Goal: Go to known website: Access a specific website the user already knows

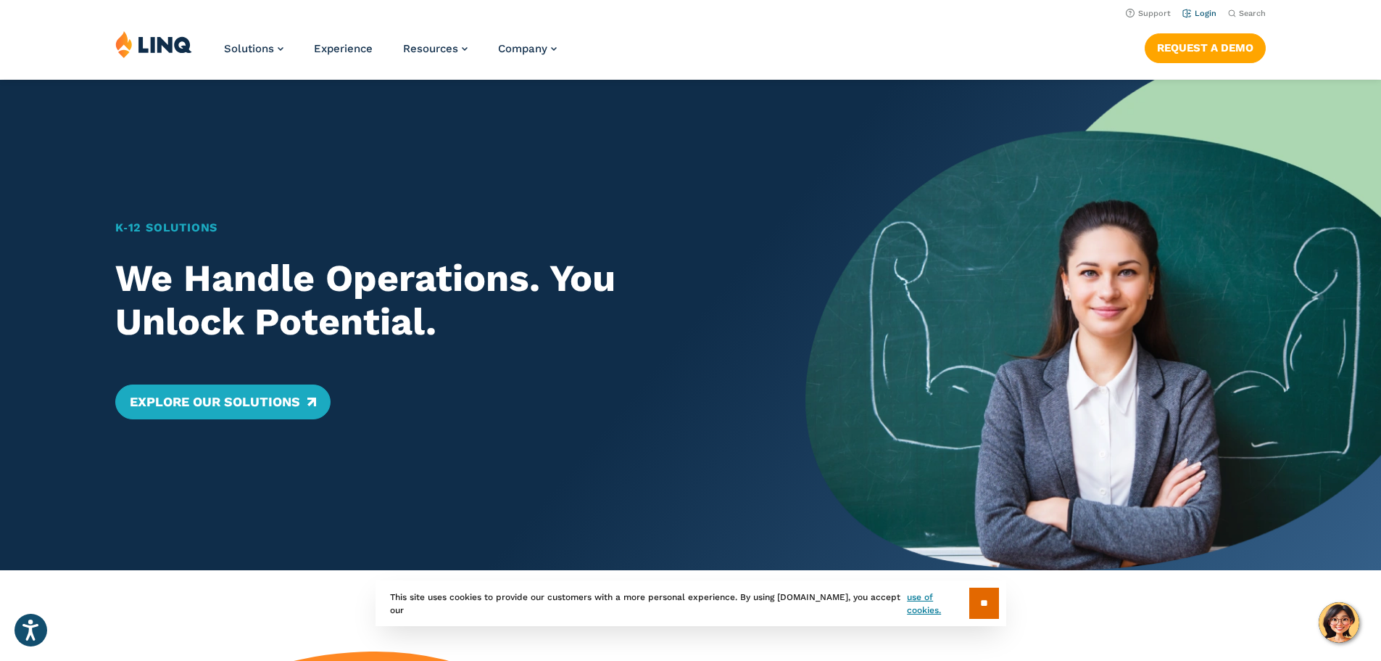
click at [1202, 14] on link "Login" at bounding box center [1200, 13] width 34 height 9
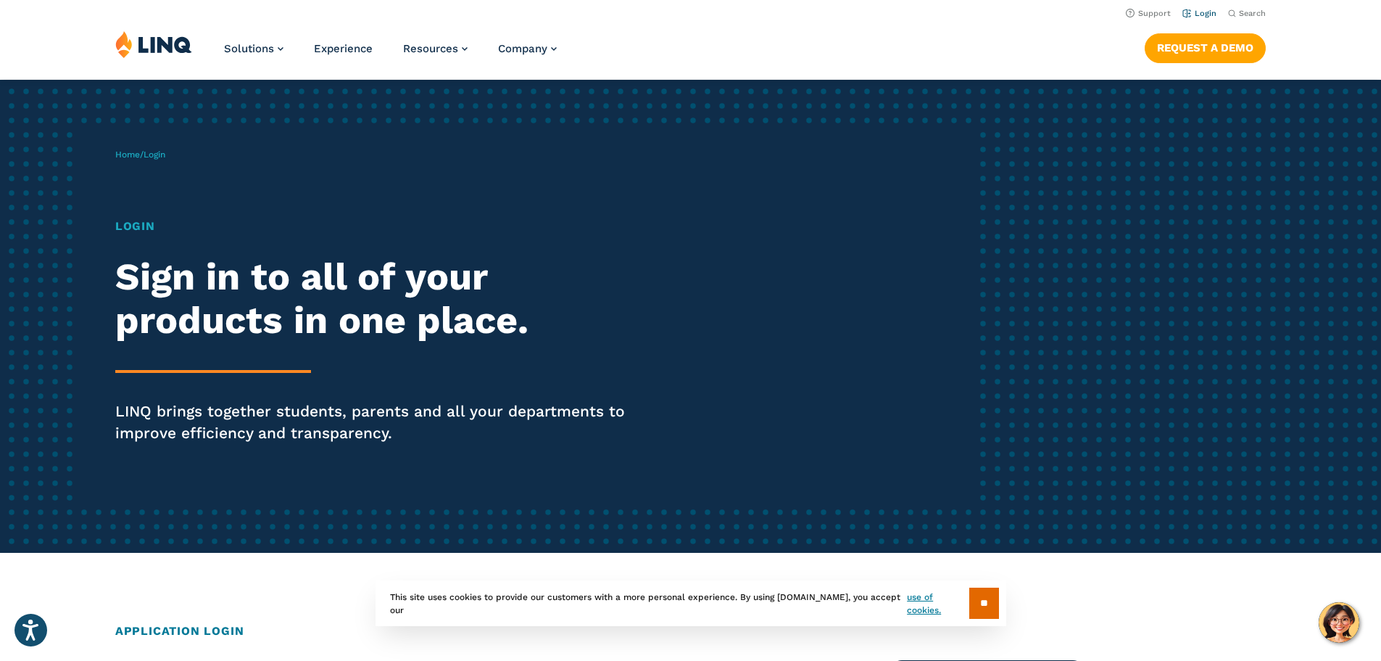
drag, startPoint x: 0, startPoint y: 0, endPoint x: 1202, endPoint y: 14, distance: 1201.6
click at [1202, 14] on link "Login" at bounding box center [1200, 13] width 34 height 9
click at [1183, 11] on link "Login" at bounding box center [1200, 13] width 34 height 9
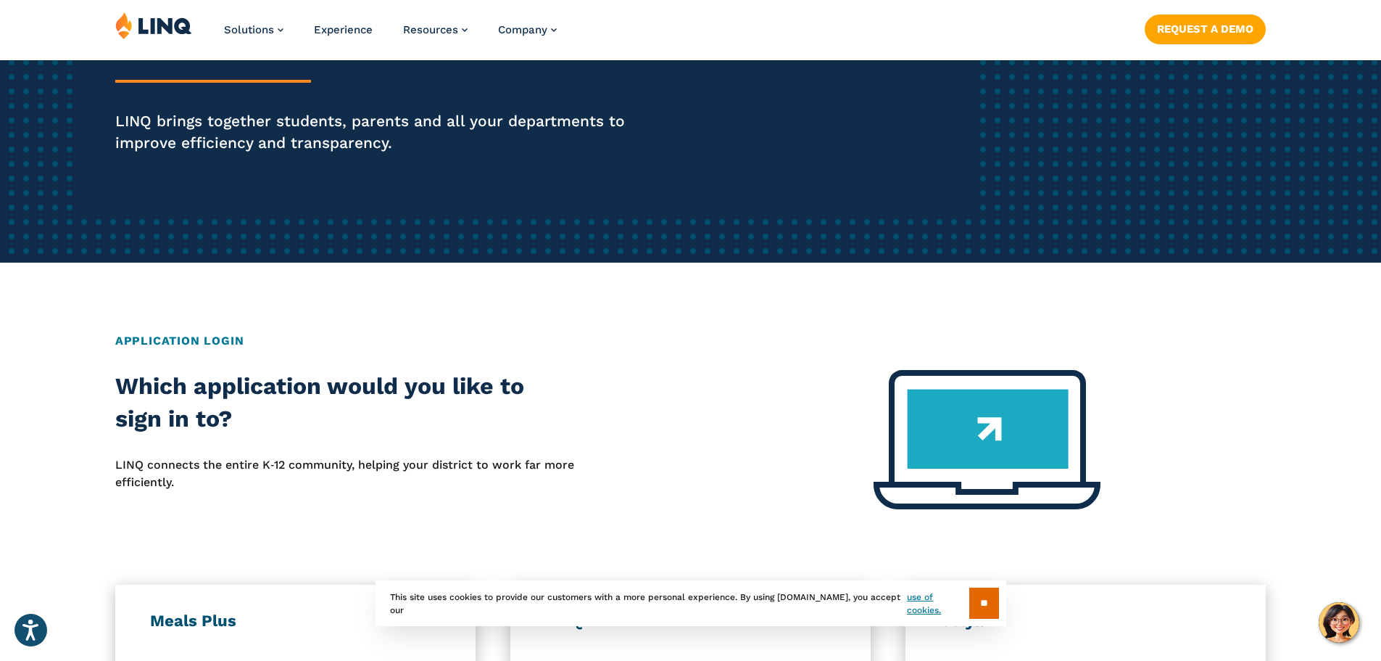
scroll to position [508, 0]
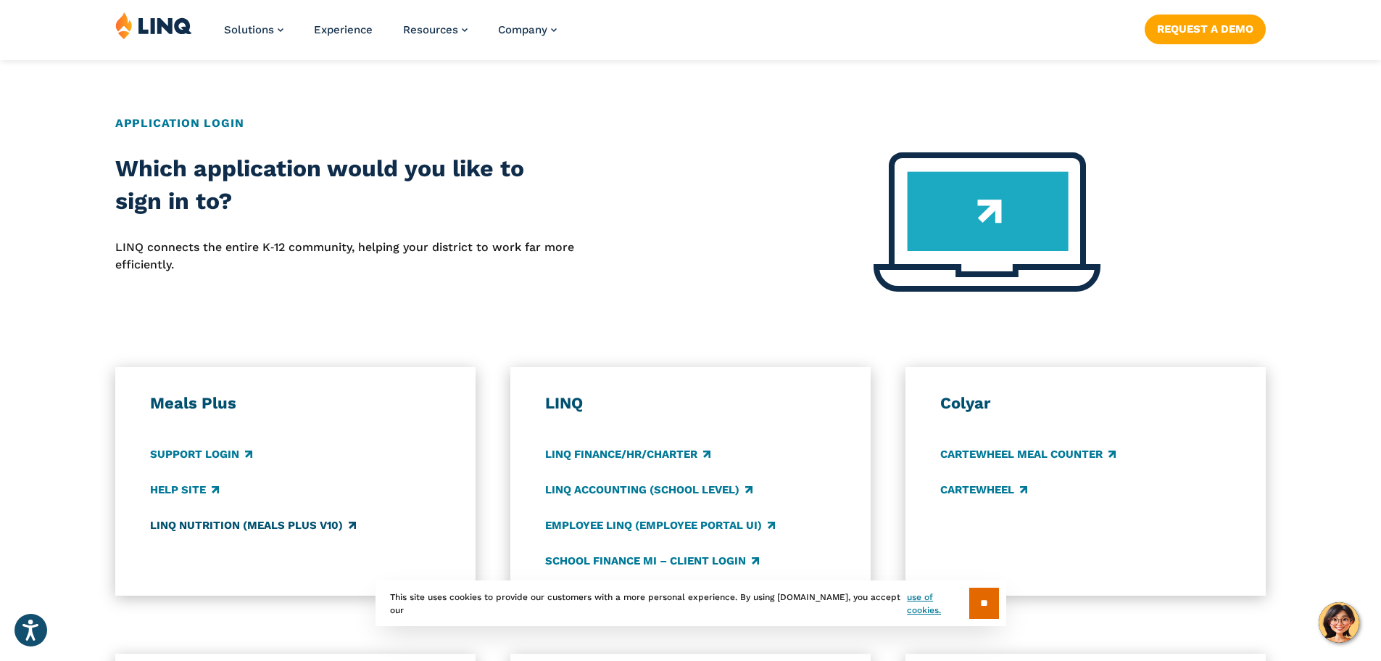
click at [210, 526] on link "LINQ Nutrition (Meals Plus v10)" at bounding box center [253, 525] width 206 height 16
